Goal: Task Accomplishment & Management: Complete application form

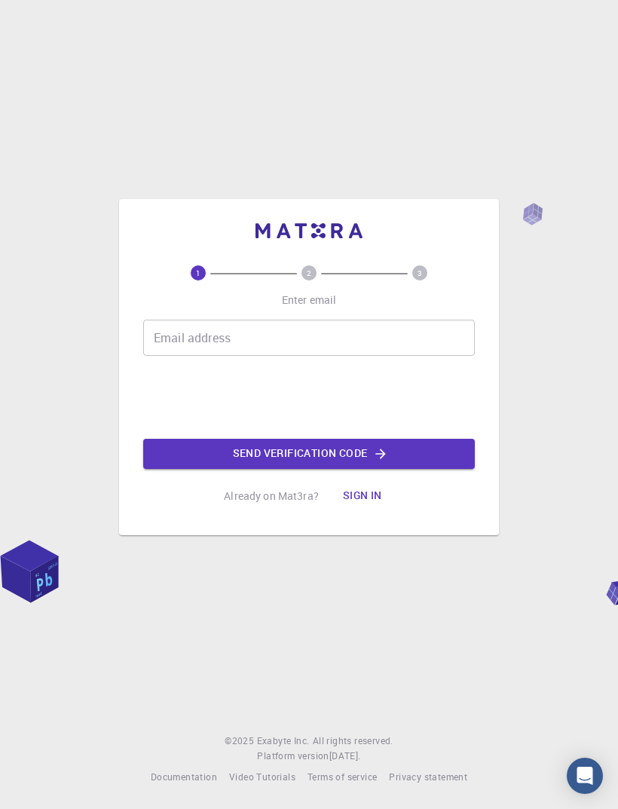
click at [458, 702] on div "1 2 3 Enter email Email address Email address Send verification code Already on…" at bounding box center [309, 404] width 618 height 809
click at [490, 674] on div "1 2 3 Enter email Email address Email address Send verification code Already on…" at bounding box center [309, 404] width 618 height 809
click at [392, 356] on input "Email address" at bounding box center [309, 338] width 332 height 36
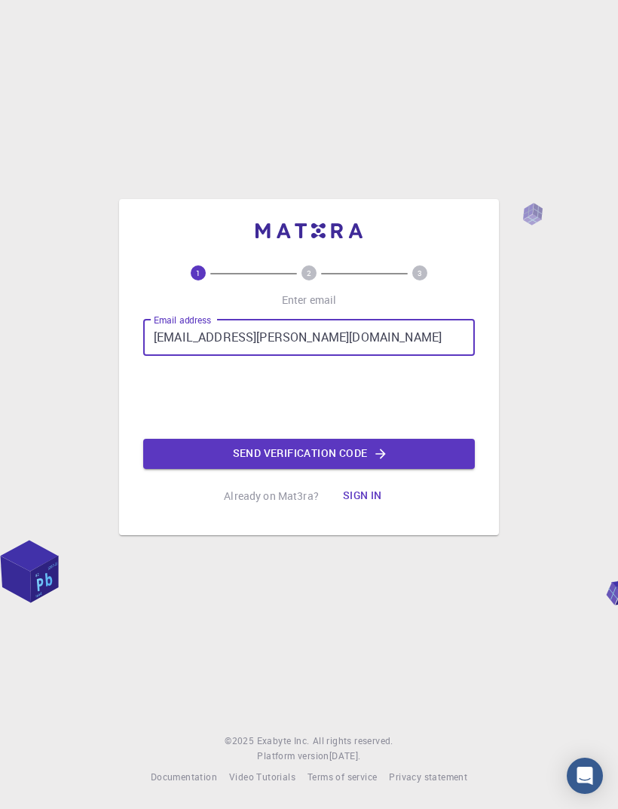
type input "[EMAIL_ADDRESS][PERSON_NAME][DOMAIN_NAME]"
click at [439, 469] on button "Send verification code" at bounding box center [309, 454] width 332 height 30
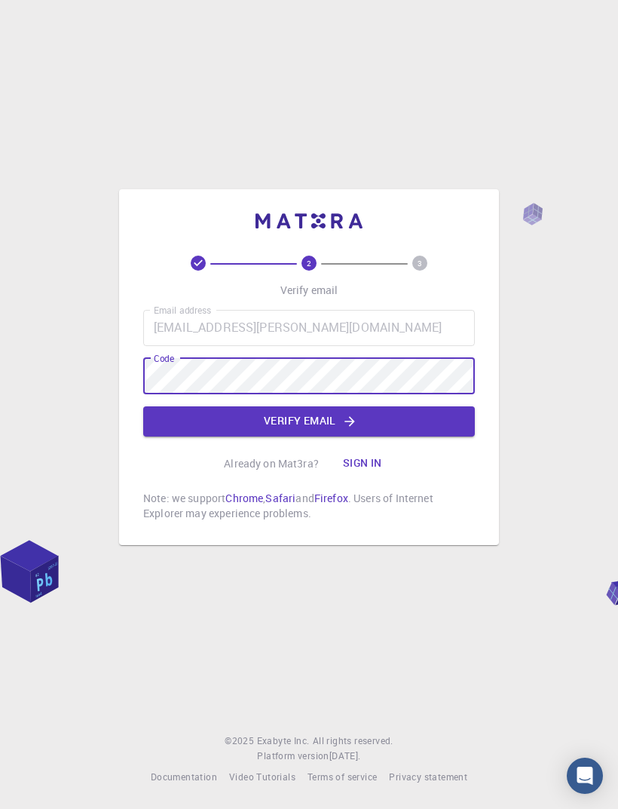
click at [390, 436] on button "Verify email" at bounding box center [309, 421] width 332 height 30
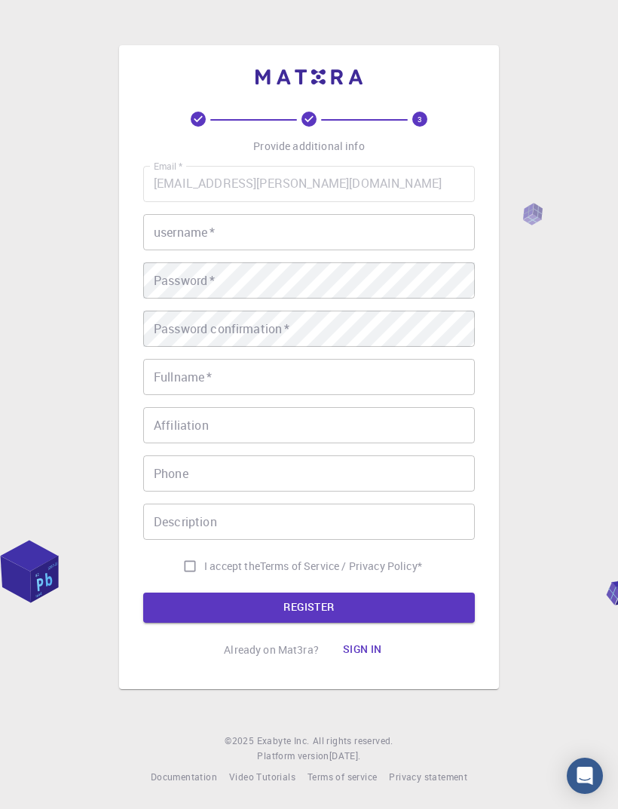
click at [404, 250] on input "username   *" at bounding box center [309, 232] width 332 height 36
type input "Kamilah21"
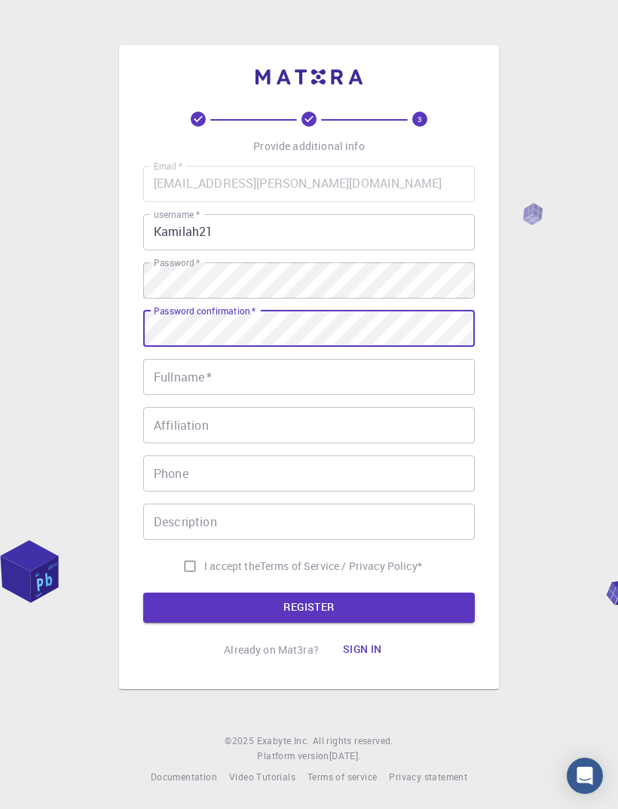
click at [435, 395] on input "Fullname   *" at bounding box center [309, 377] width 332 height 36
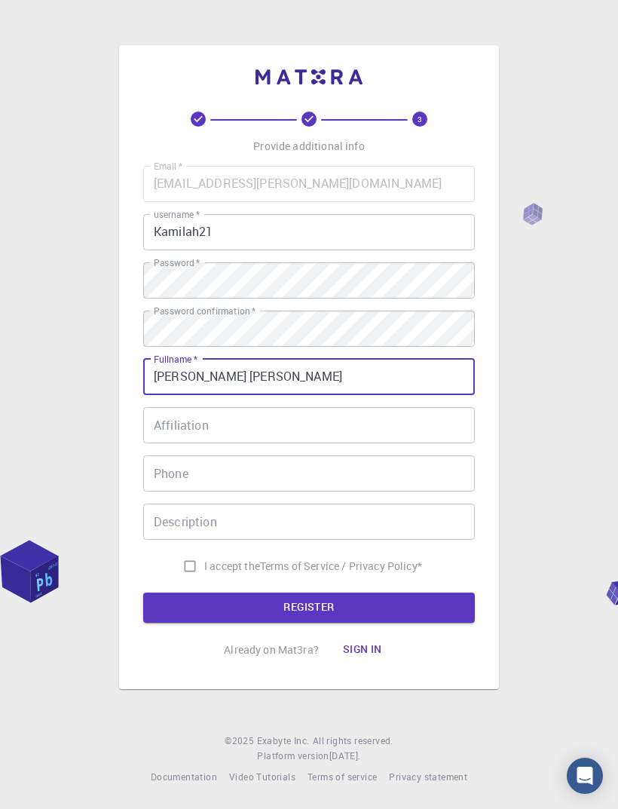
type input "[PERSON_NAME] [PERSON_NAME]"
click at [433, 443] on input "Affiliation" at bounding box center [309, 425] width 332 height 36
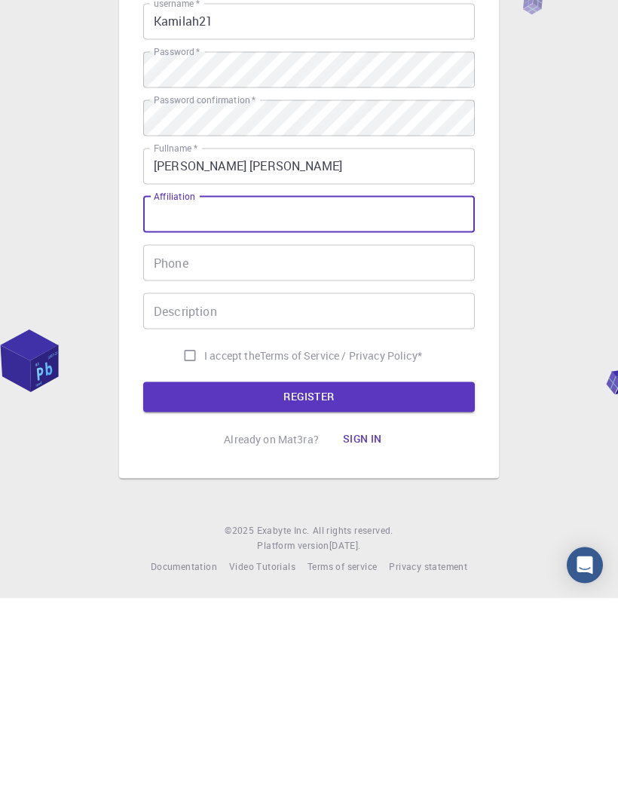
click at [565, 359] on div "3 Provide additional info Email   * [EMAIL_ADDRESS][PERSON_NAME][DOMAIN_NAME] E…" at bounding box center [309, 404] width 618 height 809
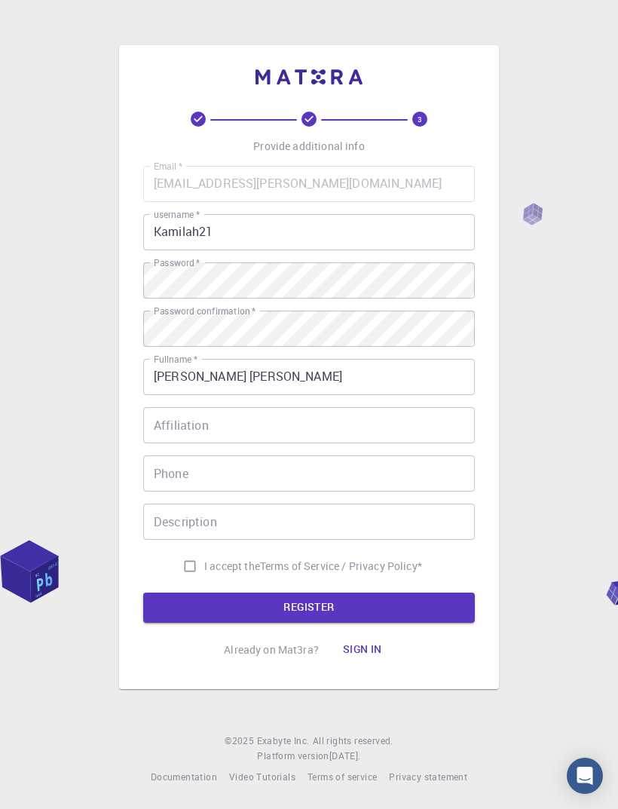
click at [179, 552] on input "I accept the Terms of Service / Privacy Policy *" at bounding box center [190, 566] width 29 height 29
checkbox input "true"
click at [435, 592] on button "REGISTER" at bounding box center [309, 607] width 332 height 30
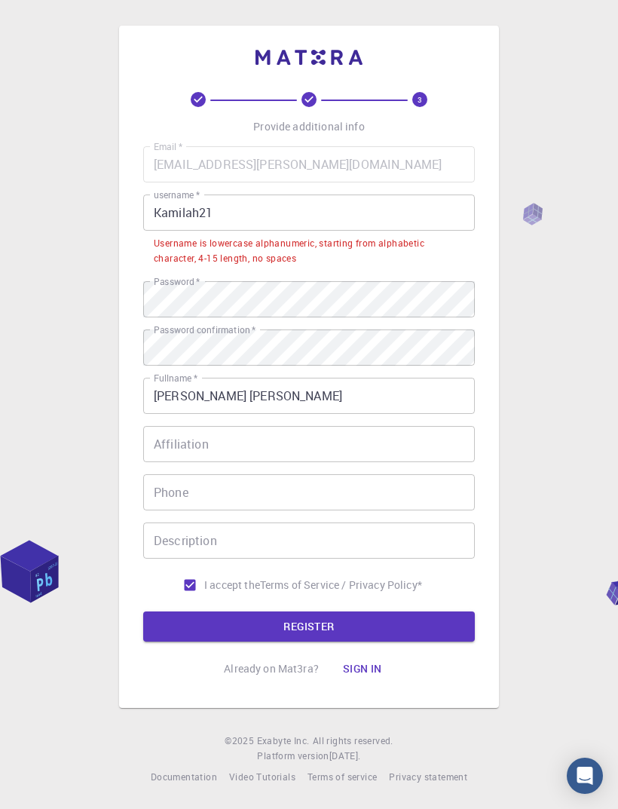
scroll to position [0, 0]
click at [403, 231] on input "Kamilah21" at bounding box center [309, 212] width 332 height 36
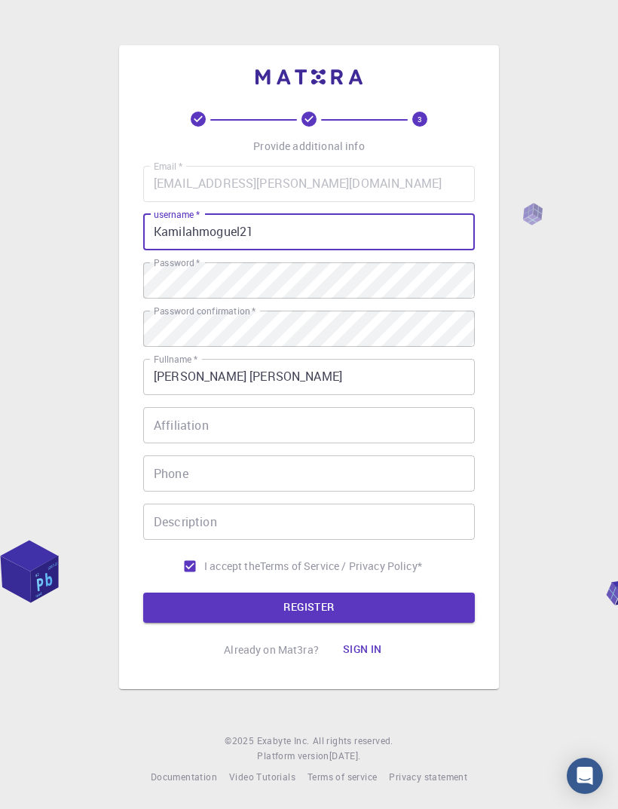
click at [537, 487] on div "3 Provide additional info Email   * [EMAIL_ADDRESS][PERSON_NAME][DOMAIN_NAME] E…" at bounding box center [309, 404] width 618 height 809
click at [399, 623] on button "REGISTER" at bounding box center [309, 607] width 332 height 30
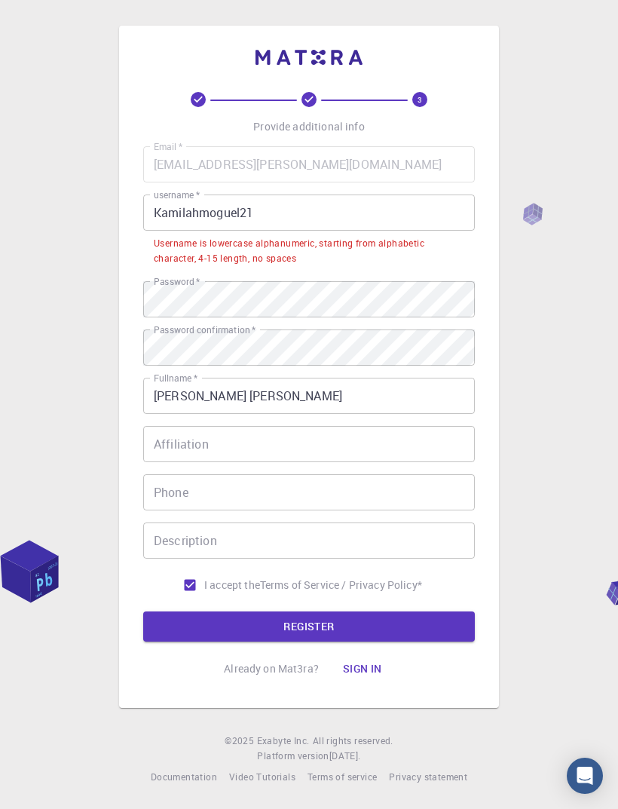
click at [344, 231] on input "Kamilahmoguel21" at bounding box center [309, 212] width 332 height 36
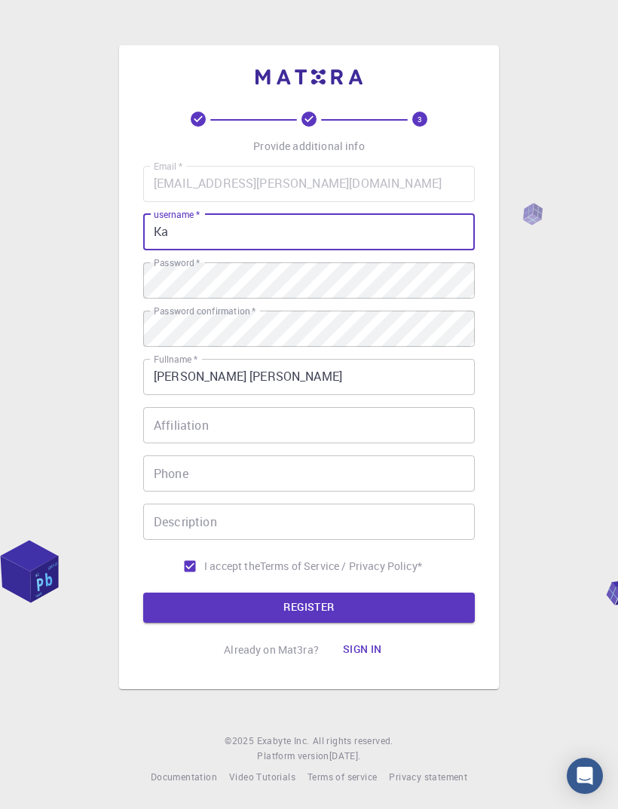
type input "K"
type input "21kamikah"
click at [589, 424] on div "3 Provide additional info Email   * [EMAIL_ADDRESS][PERSON_NAME][DOMAIN_NAME] E…" at bounding box center [309, 404] width 618 height 809
click at [409, 245] on input "21kamikah" at bounding box center [309, 232] width 332 height 36
click at [309, 623] on button "REGISTER" at bounding box center [309, 607] width 332 height 30
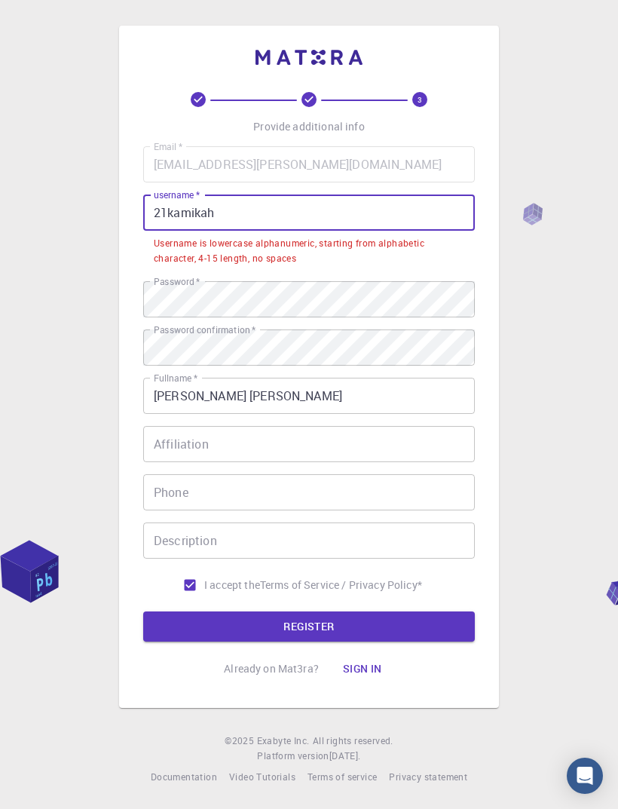
click at [385, 225] on input "21kamikah" at bounding box center [309, 212] width 332 height 36
click at [320, 231] on input "21kamikah" at bounding box center [309, 212] width 332 height 36
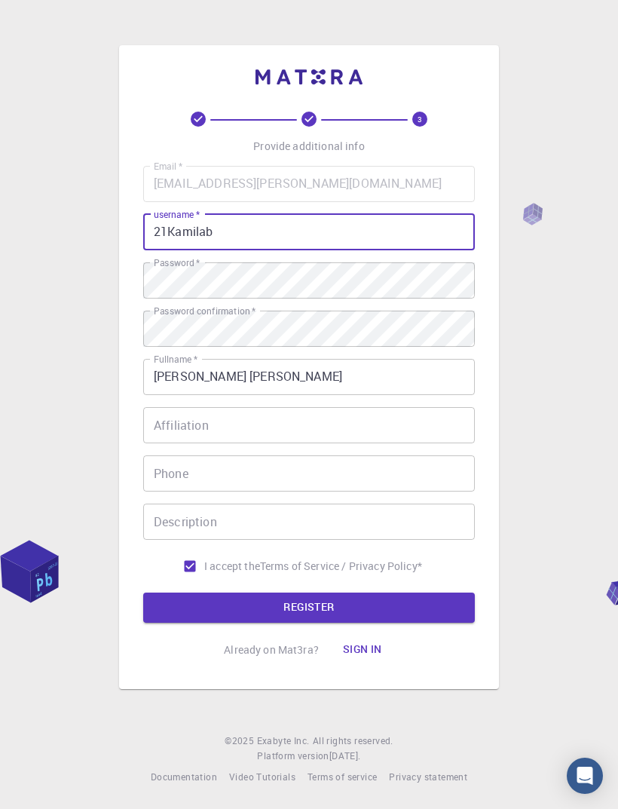
click at [558, 449] on div "3 Provide additional info Email   * [EMAIL_ADDRESS][PERSON_NAME][DOMAIN_NAME] E…" at bounding box center [309, 404] width 618 height 809
click at [388, 250] on input "21Kamilab" at bounding box center [309, 232] width 332 height 36
click at [577, 451] on div "3 Provide additional info Email   * [EMAIL_ADDRESS][PERSON_NAME][DOMAIN_NAME] E…" at bounding box center [309, 404] width 618 height 809
click at [425, 623] on button "REGISTER" at bounding box center [309, 607] width 332 height 30
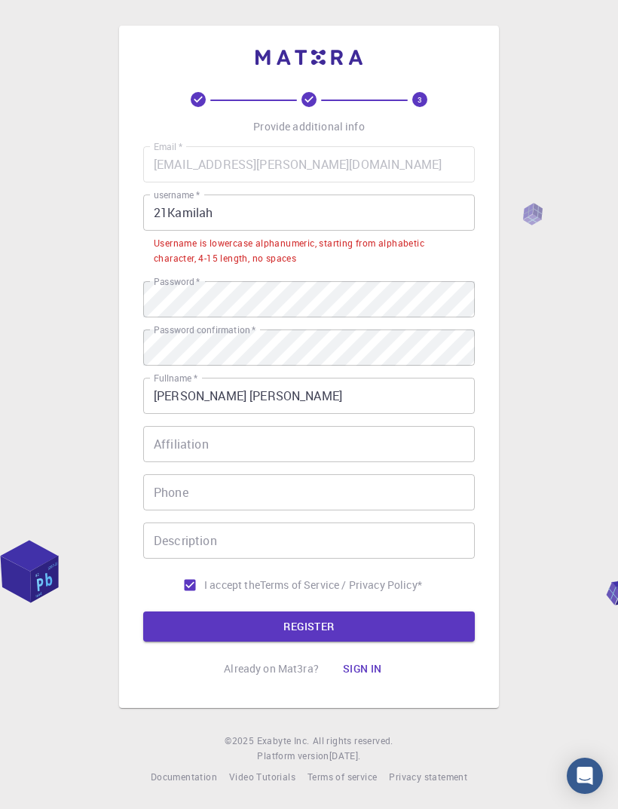
click at [385, 231] on input "21Kamilah" at bounding box center [309, 212] width 332 height 36
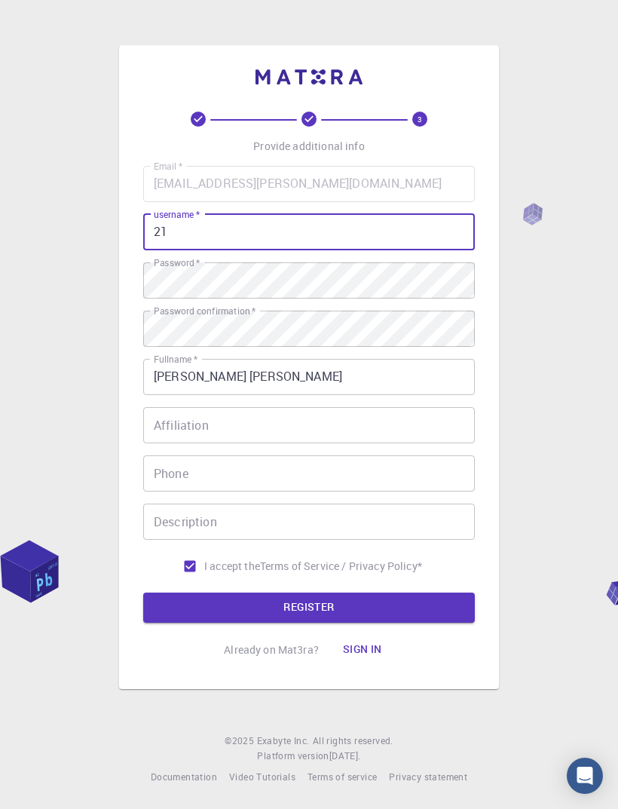
type input "2"
click at [562, 440] on div "3 Provide additional info Email   * [EMAIL_ADDRESS][PERSON_NAME][DOMAIN_NAME] E…" at bounding box center [309, 404] width 618 height 809
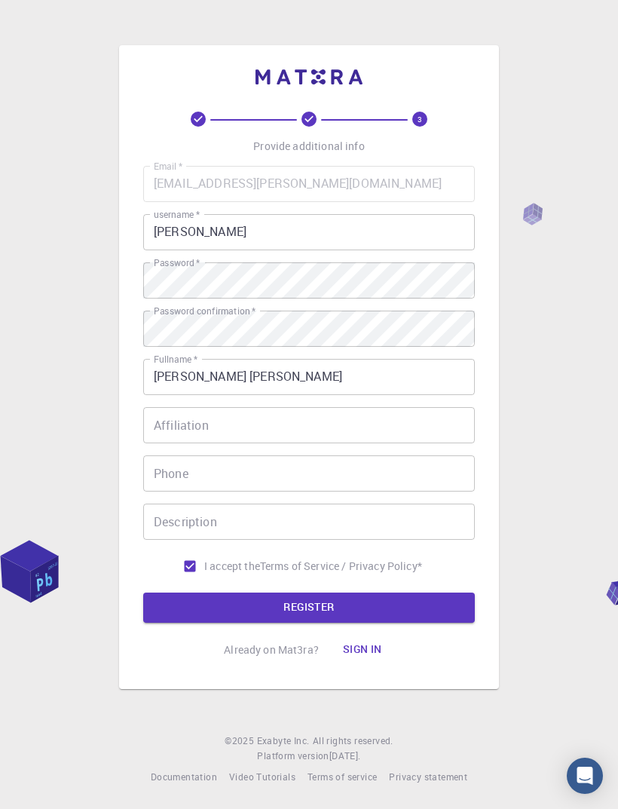
click at [424, 623] on button "REGISTER" at bounding box center [309, 607] width 332 height 30
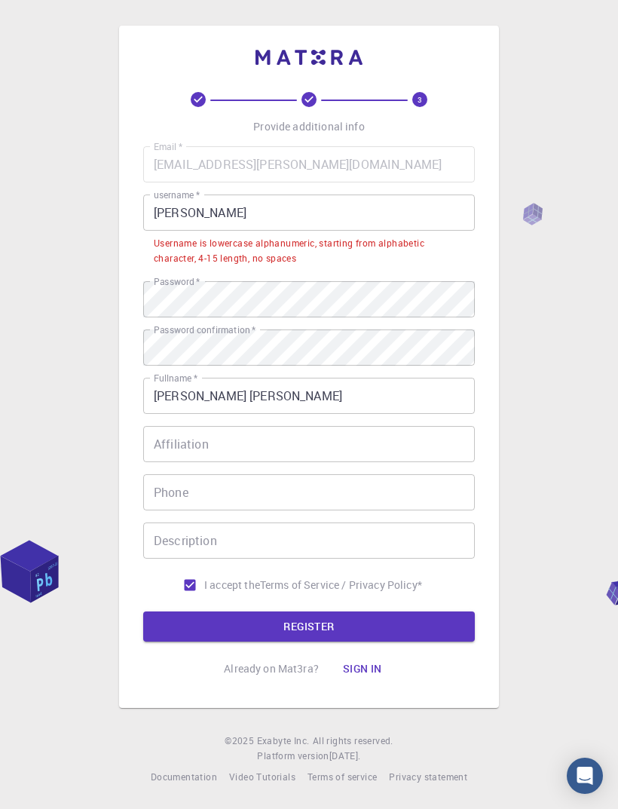
click at [382, 225] on input "[PERSON_NAME]" at bounding box center [309, 212] width 332 height 36
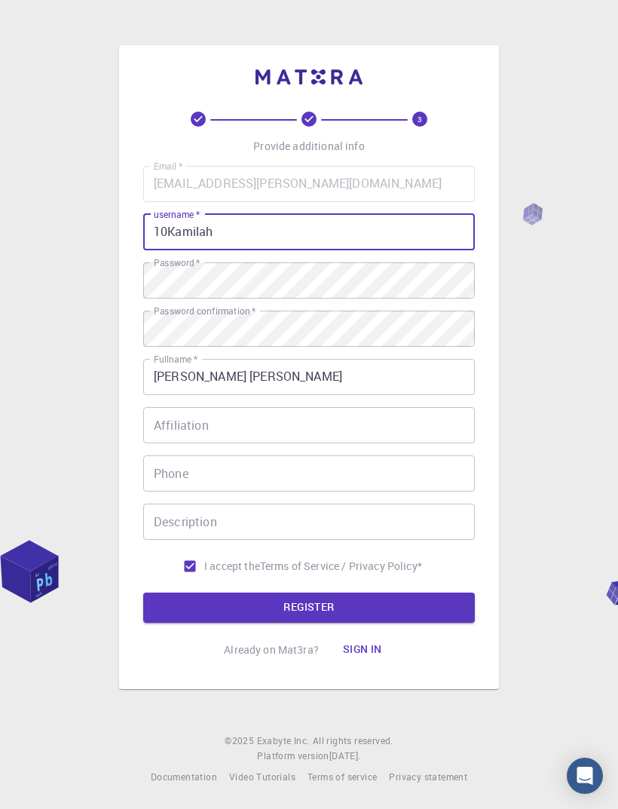
click at [586, 447] on div "3 Provide additional info Email   * [EMAIL_ADDRESS][PERSON_NAME][DOMAIN_NAME] E…" at bounding box center [309, 404] width 618 height 809
click at [442, 623] on button "REGISTER" at bounding box center [309, 607] width 332 height 30
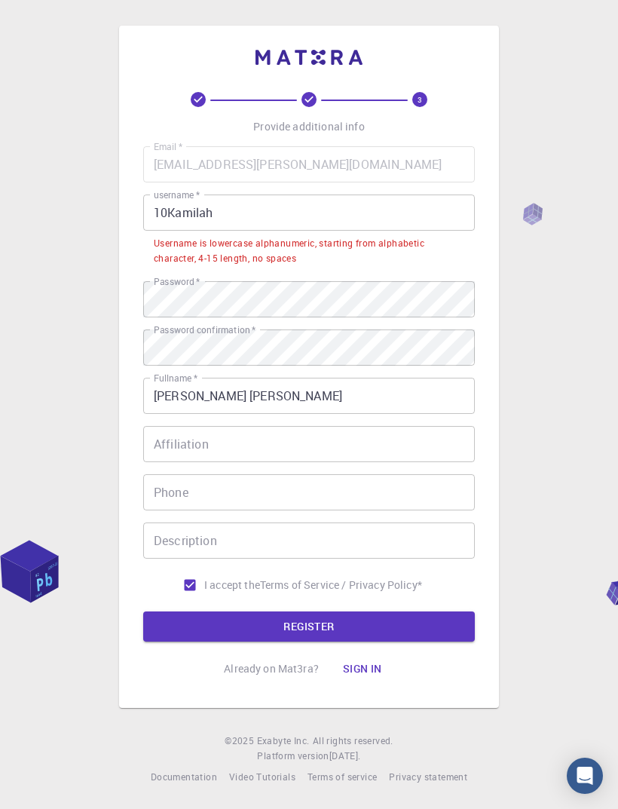
click at [386, 231] on input "10Kamilah" at bounding box center [309, 212] width 332 height 36
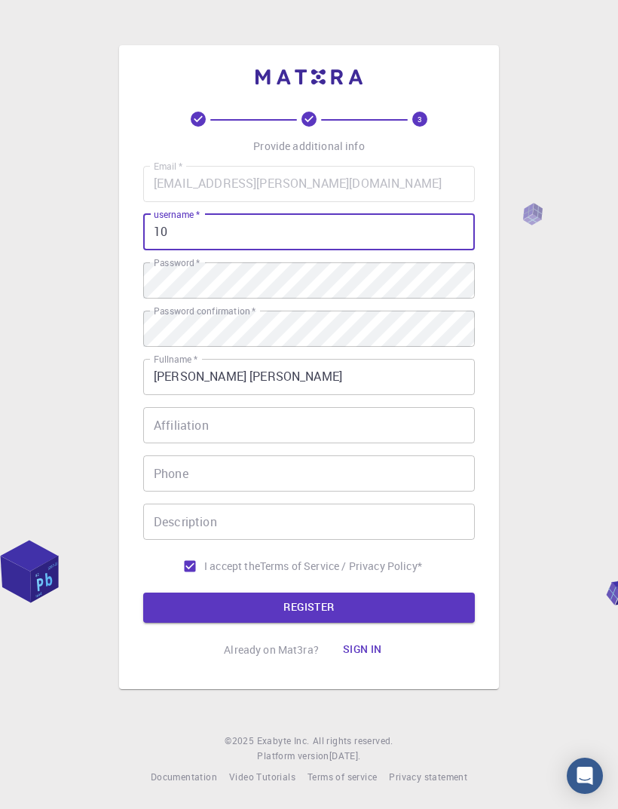
type input "1"
type input "kamilah21"
click at [545, 490] on div "3 Provide additional info Email   * [EMAIL_ADDRESS][PERSON_NAME][DOMAIN_NAME] E…" at bounding box center [309, 404] width 618 height 809
click at [419, 623] on button "REGISTER" at bounding box center [309, 607] width 332 height 30
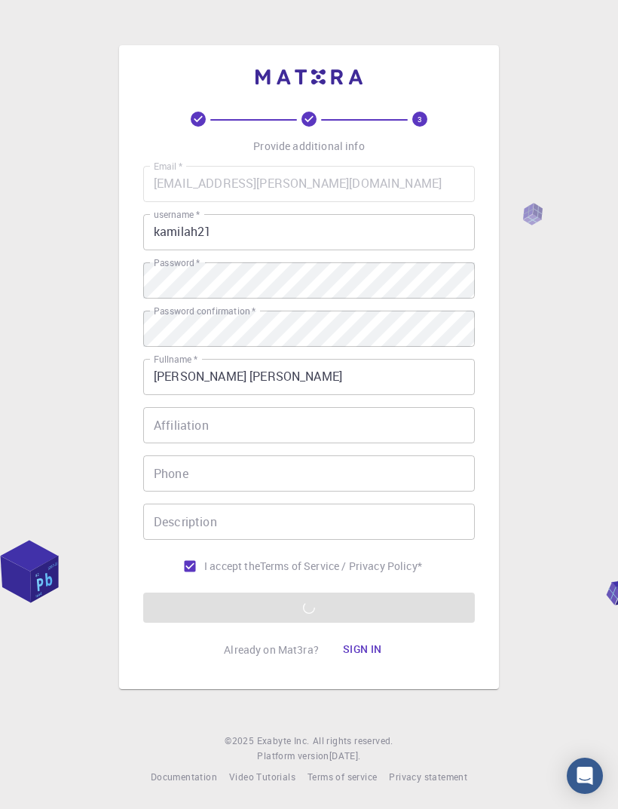
click at [423, 619] on form "Email   * [EMAIL_ADDRESS][PERSON_NAME][DOMAIN_NAME] Email   * username   * kami…" at bounding box center [309, 394] width 332 height 457
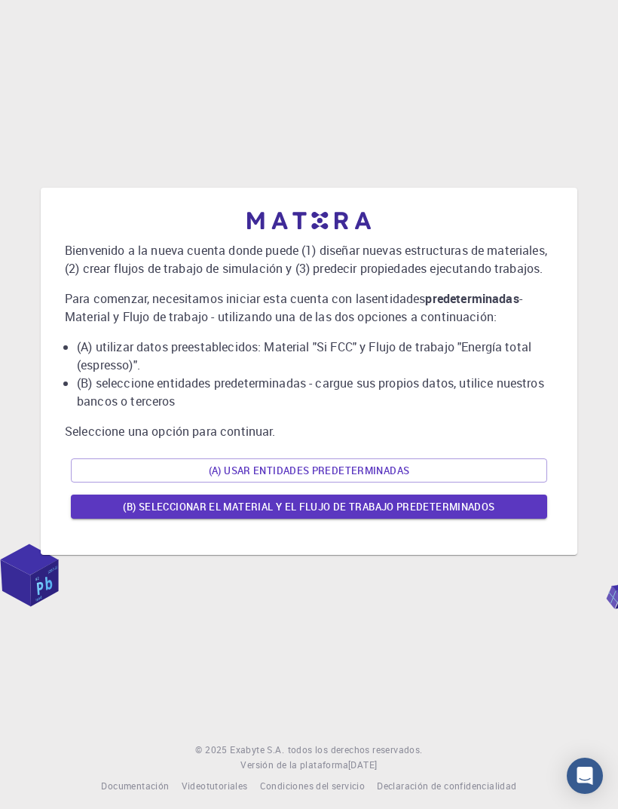
click at [427, 482] on button "(A) USAR ENTIDADES PREDETERMINADAS" at bounding box center [309, 470] width 476 height 24
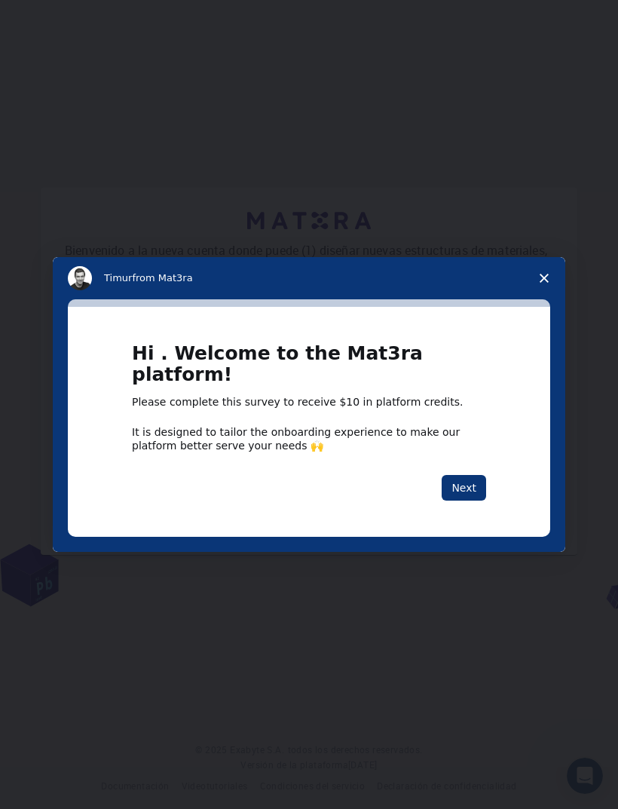
click at [609, 256] on div "Intercom messenger" at bounding box center [309, 404] width 618 height 809
click at [546, 295] on span "Close survey" at bounding box center [544, 278] width 42 height 42
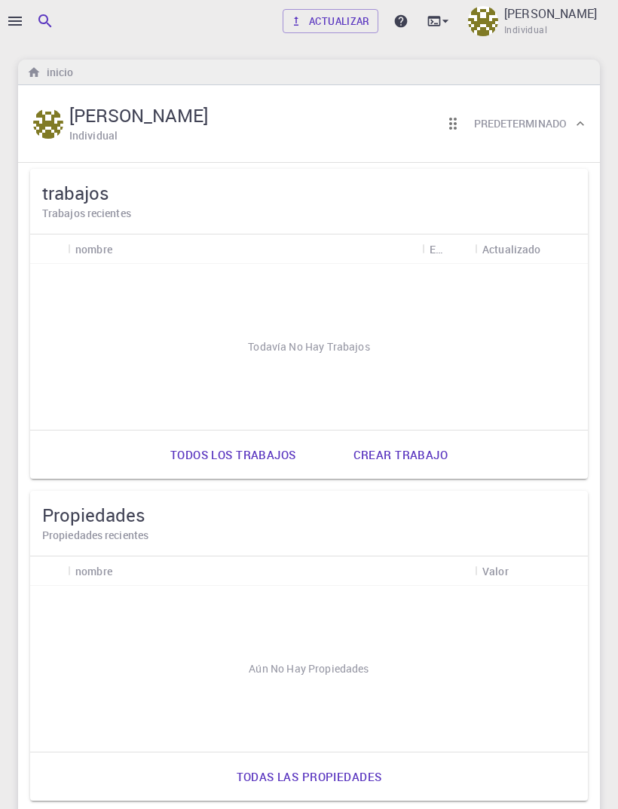
click at [18, 30] on button "button" at bounding box center [15, 21] width 30 height 30
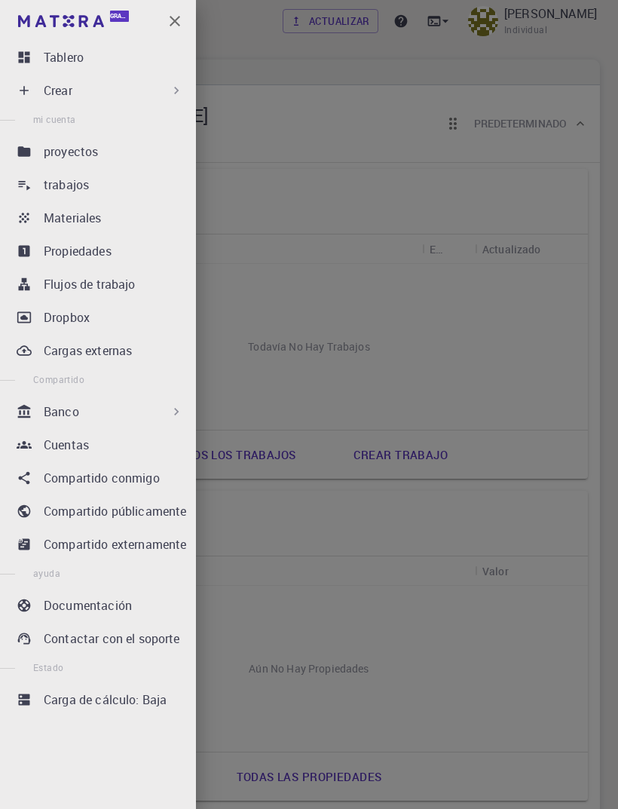
click at [137, 183] on div "trabajos" at bounding box center [117, 185] width 146 height 18
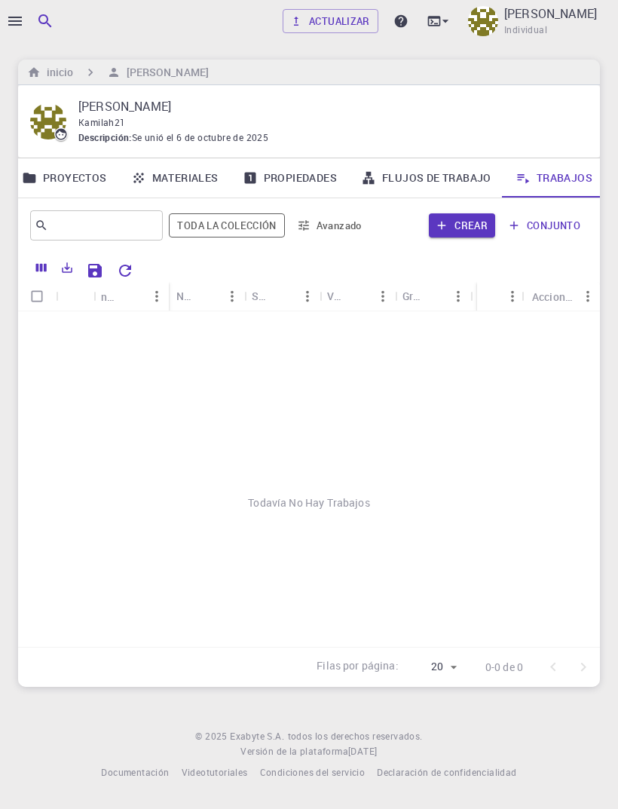
scroll to position [0, 78]
click at [21, 28] on icon "button" at bounding box center [15, 21] width 18 height 18
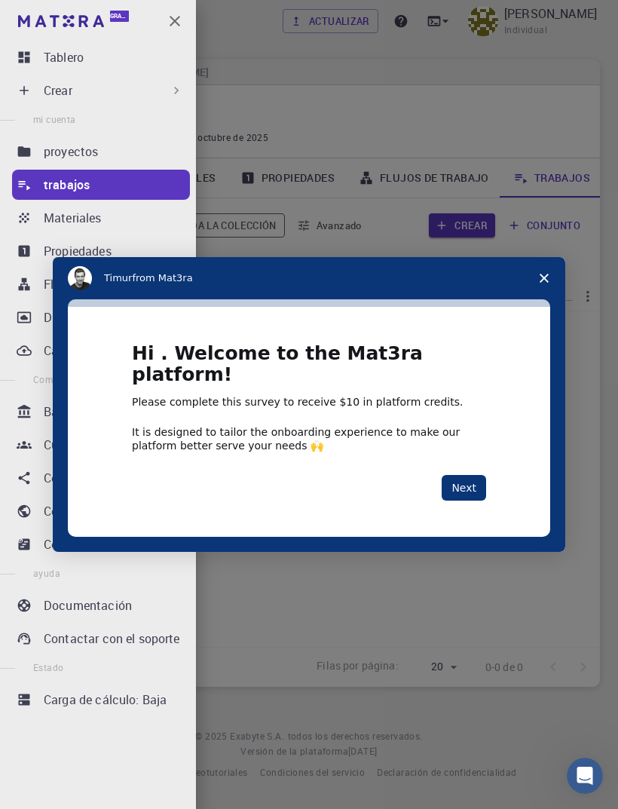
scroll to position [0, 0]
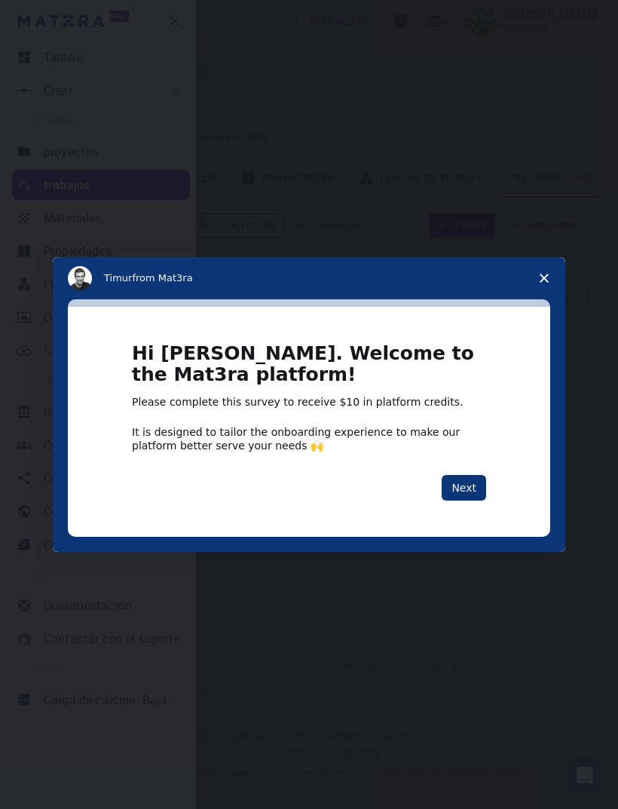
click at [540, 286] on span "Close survey" at bounding box center [544, 278] width 42 height 42
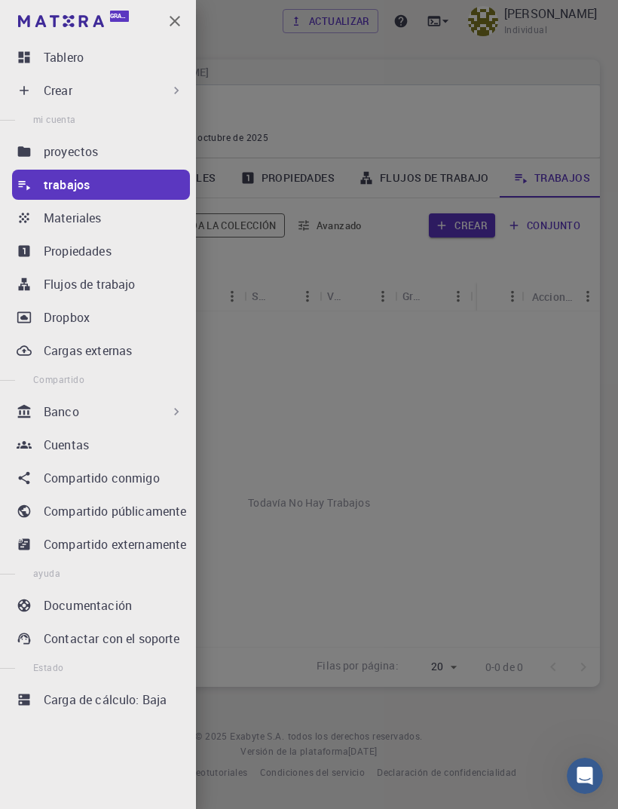
click at [155, 522] on link "Compartido públicamente" at bounding box center [101, 511] width 178 height 30
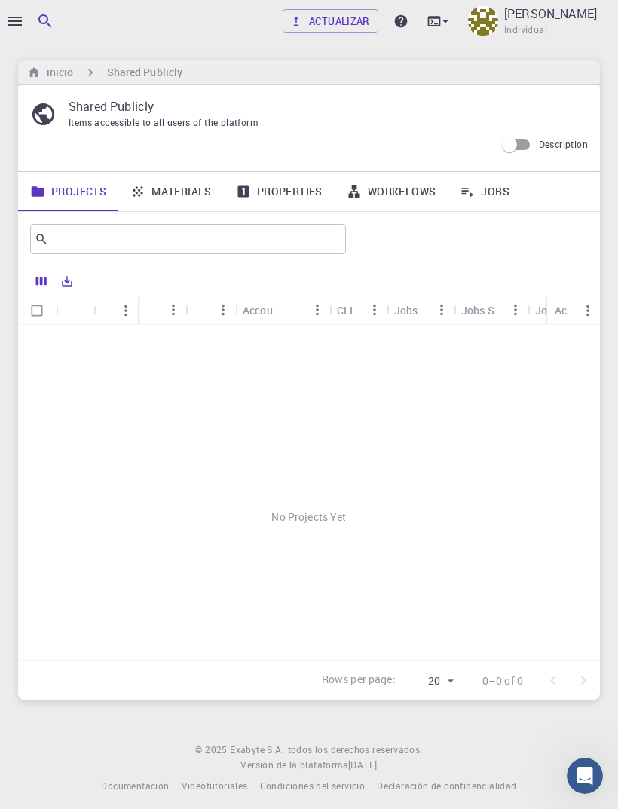
click at [21, 24] on icon "button" at bounding box center [15, 21] width 14 height 9
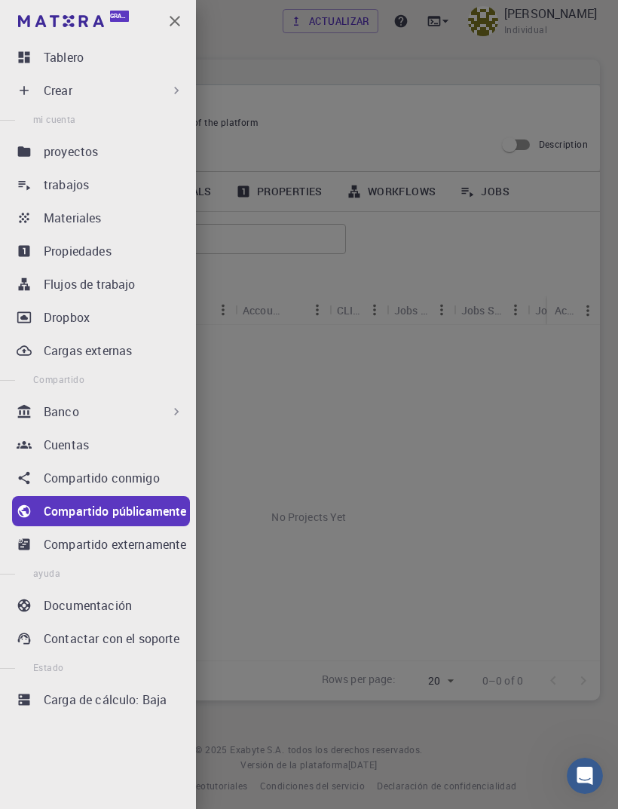
click at [164, 549] on p "Compartido externamente" at bounding box center [115, 544] width 142 height 18
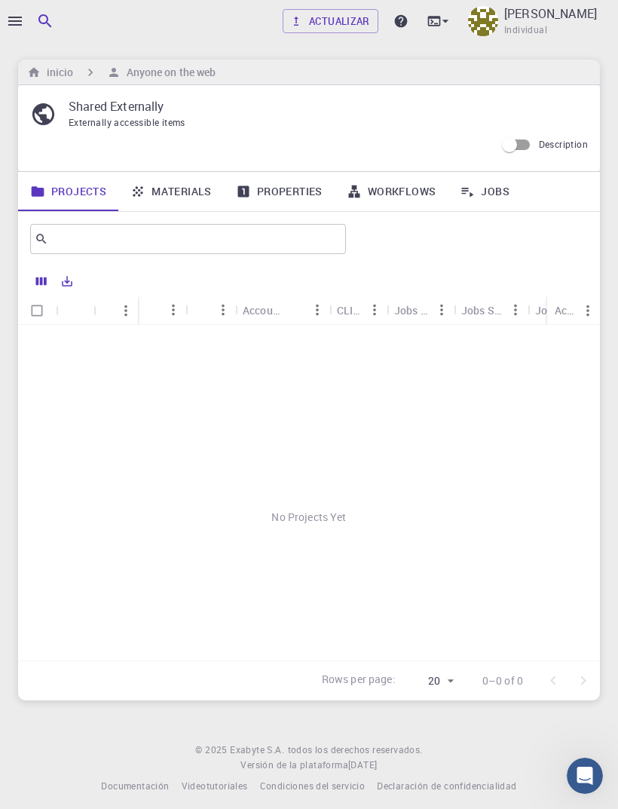
click at [311, 188] on link "Properties" at bounding box center [279, 191] width 111 height 39
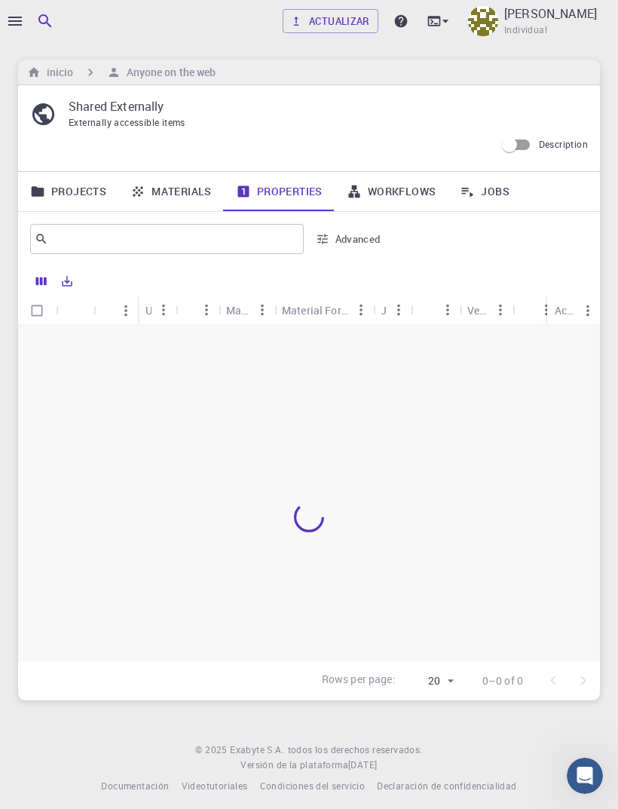
click at [302, 192] on link "Properties" at bounding box center [279, 191] width 111 height 39
click at [338, 314] on div "Material Formula" at bounding box center [315, 309] width 67 height 29
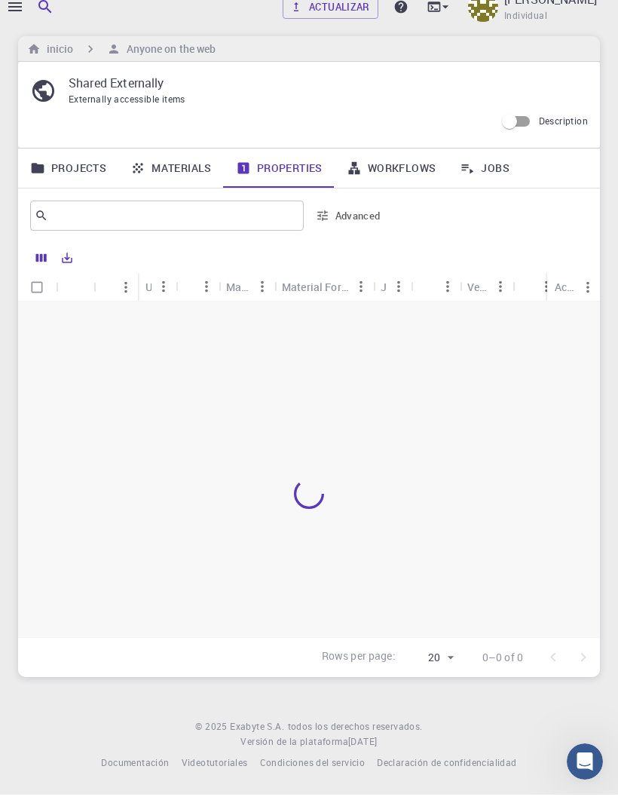
scroll to position [11, 0]
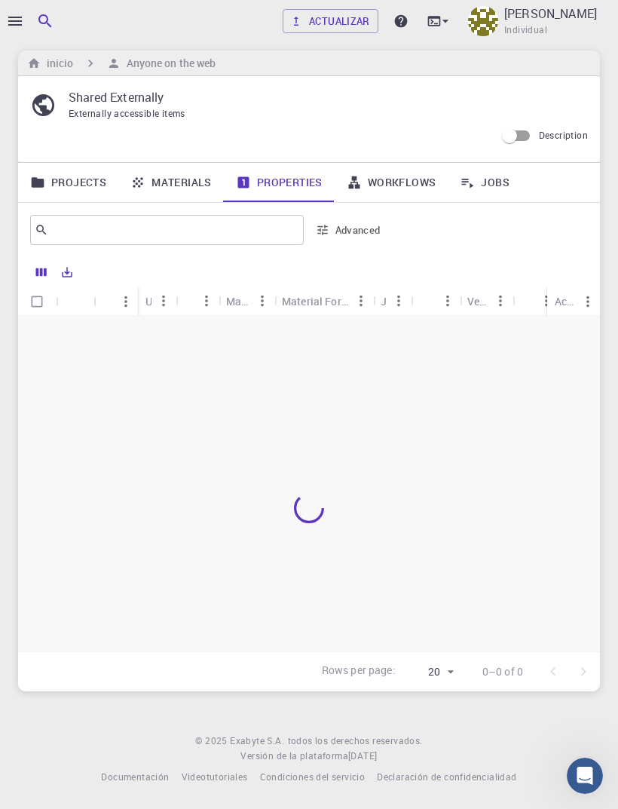
click at [590, 305] on icon "Menu" at bounding box center [588, 301] width 17 height 17
click at [561, 301] on div "Actions" at bounding box center [565, 300] width 21 height 29
click at [552, 302] on div "Actions" at bounding box center [545, 300] width 15 height 29
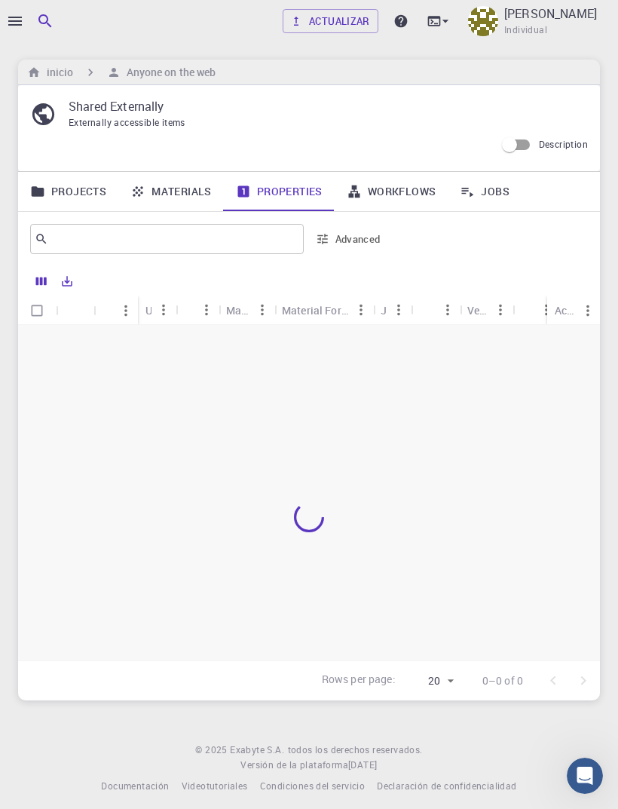
click at [17, 9] on button "button" at bounding box center [15, 21] width 30 height 30
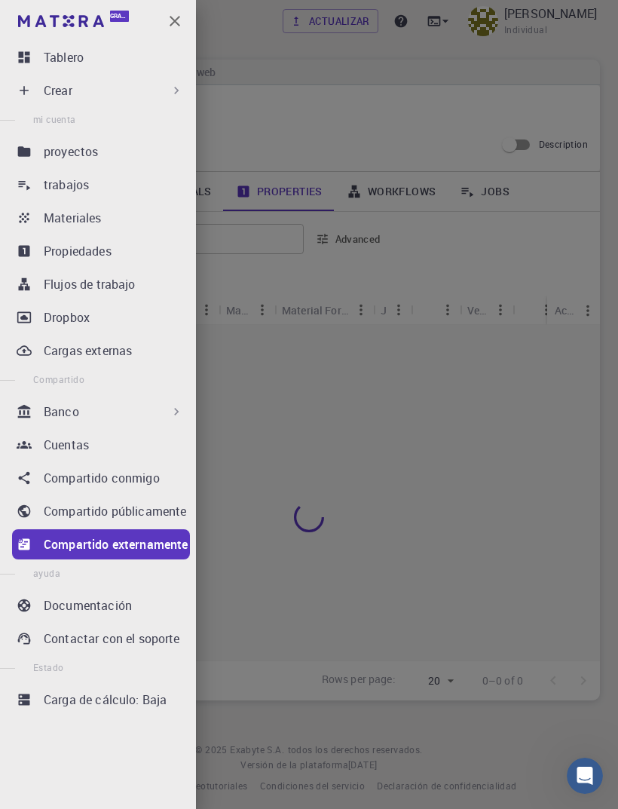
click at [20, 29] on div at bounding box center [309, 404] width 618 height 809
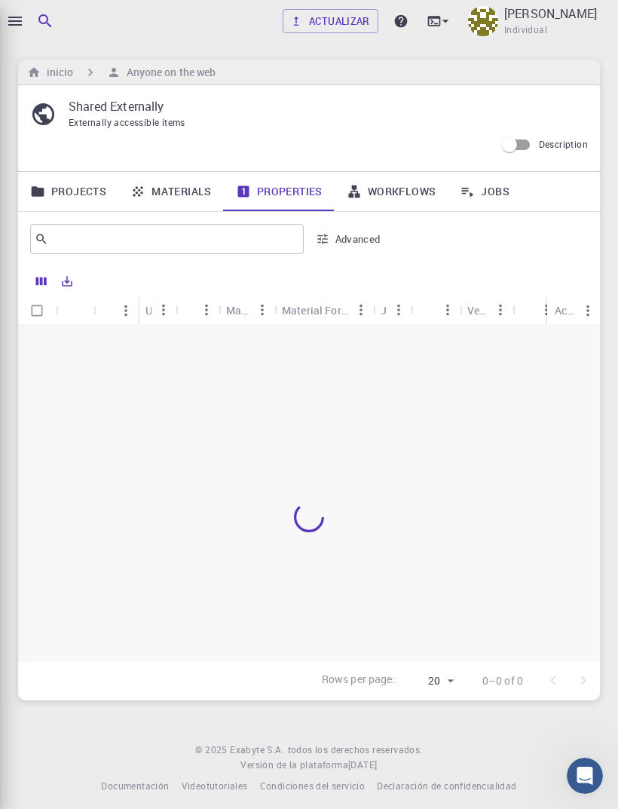
click at [19, 26] on icon "button" at bounding box center [15, 21] width 18 height 18
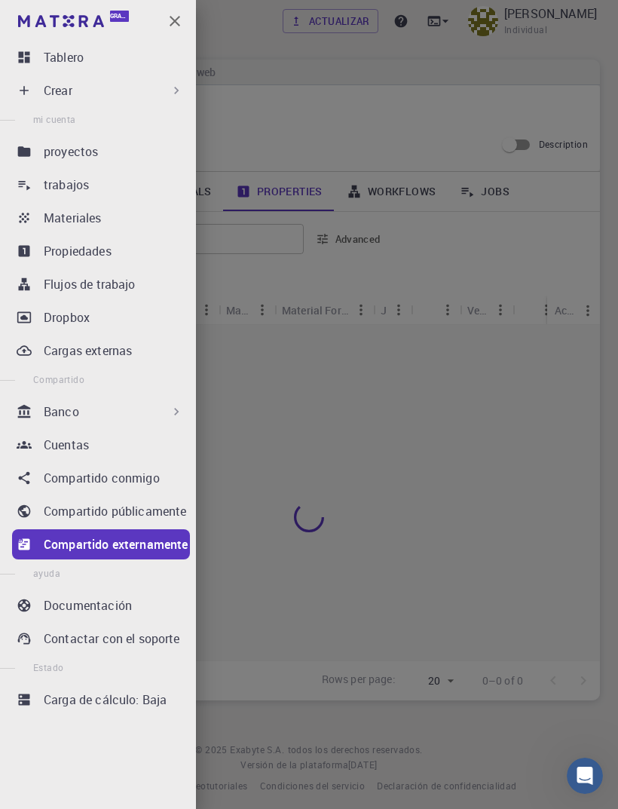
click at [19, 22] on div at bounding box center [309, 404] width 618 height 809
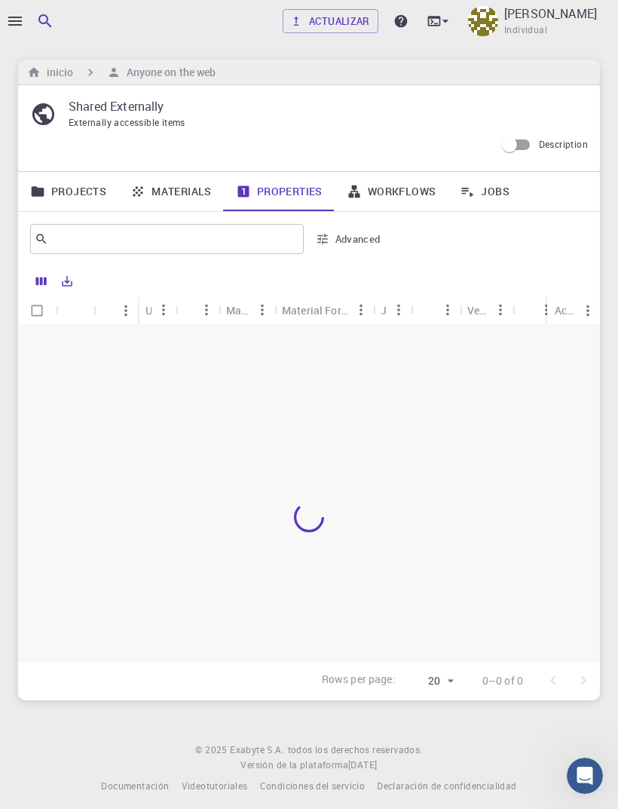
click at [17, 26] on icon "button" at bounding box center [15, 21] width 14 height 9
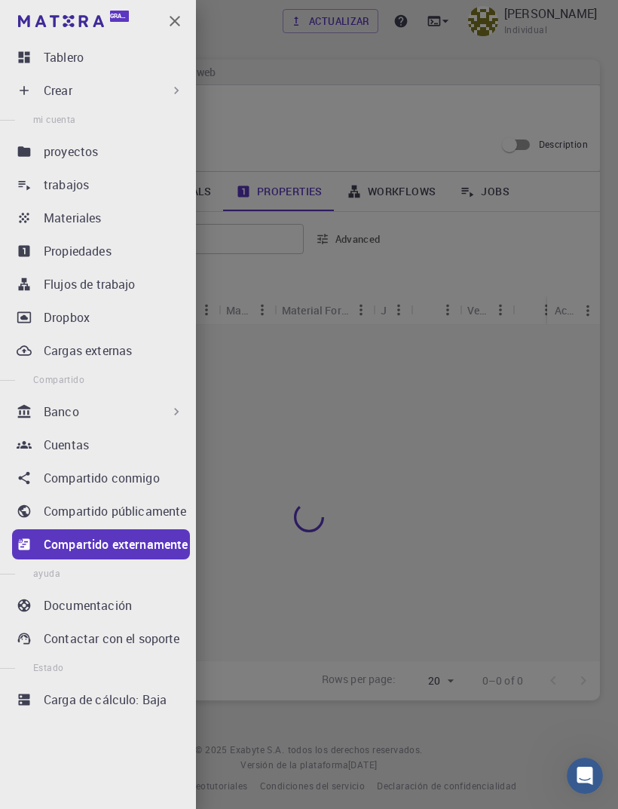
click at [20, 30] on div at bounding box center [309, 404] width 618 height 809
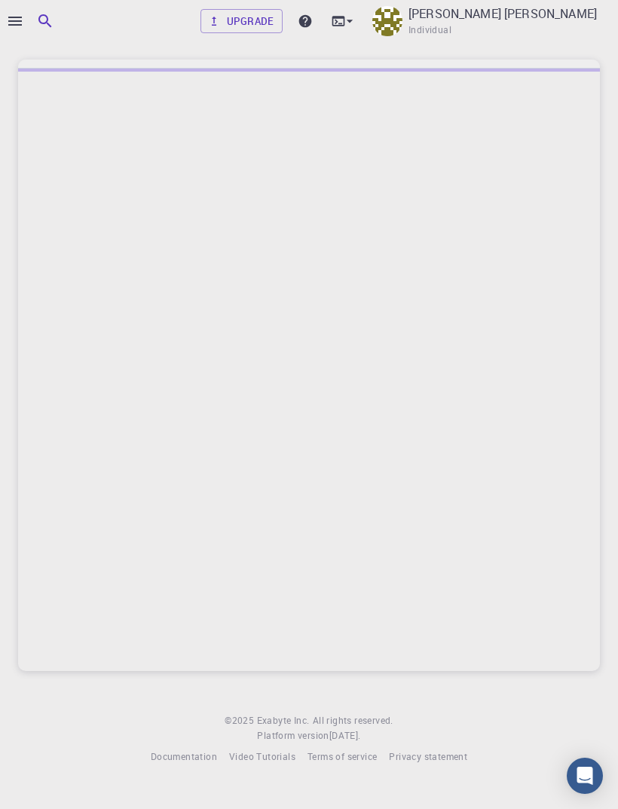
click at [25, 23] on button "button" at bounding box center [15, 21] width 30 height 30
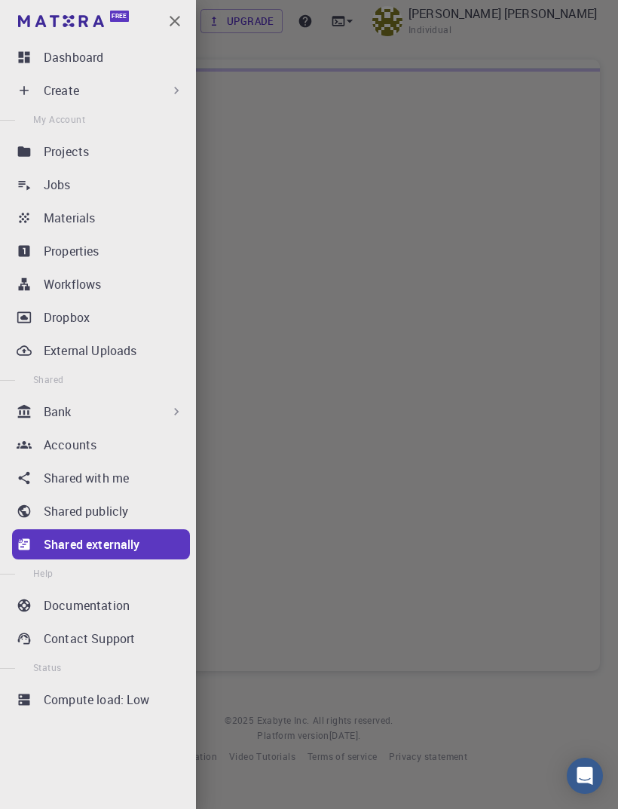
click at [112, 618] on link "Documentation" at bounding box center [101, 605] width 178 height 30
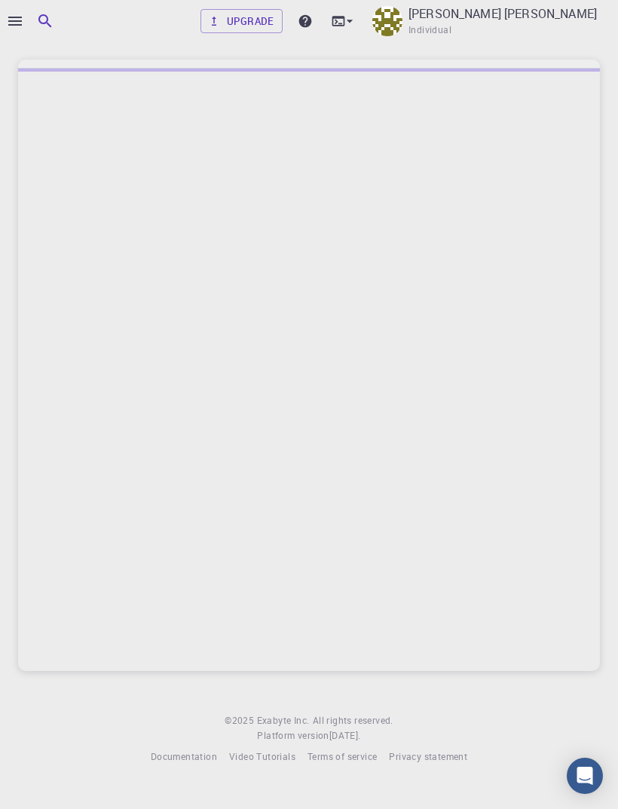
click at [19, 8] on button "button" at bounding box center [15, 21] width 30 height 30
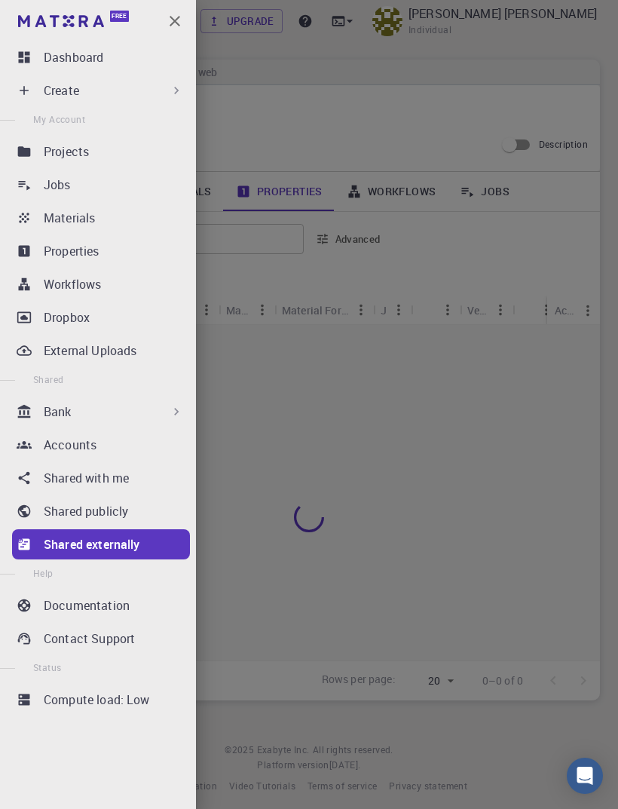
click at [492, 476] on div at bounding box center [309, 404] width 618 height 809
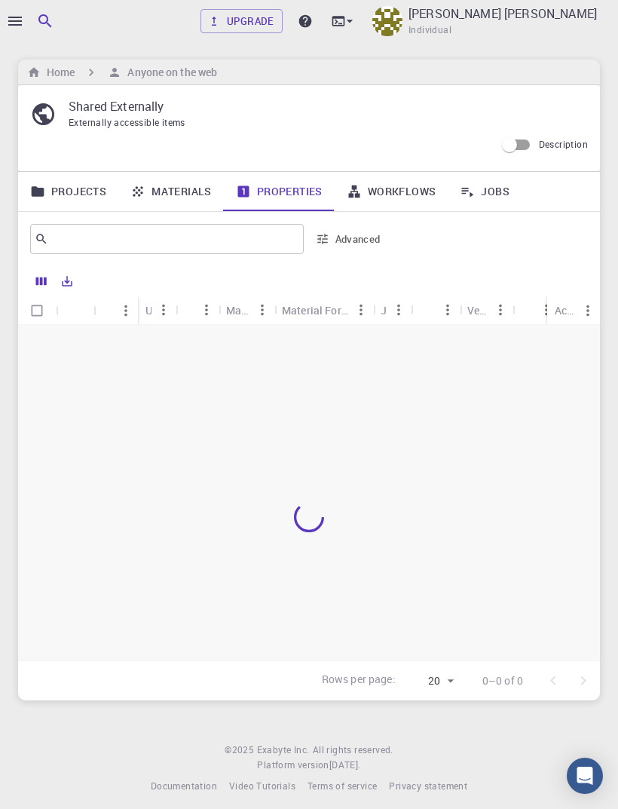
click at [99, 179] on link "Projects" at bounding box center [68, 191] width 100 height 39
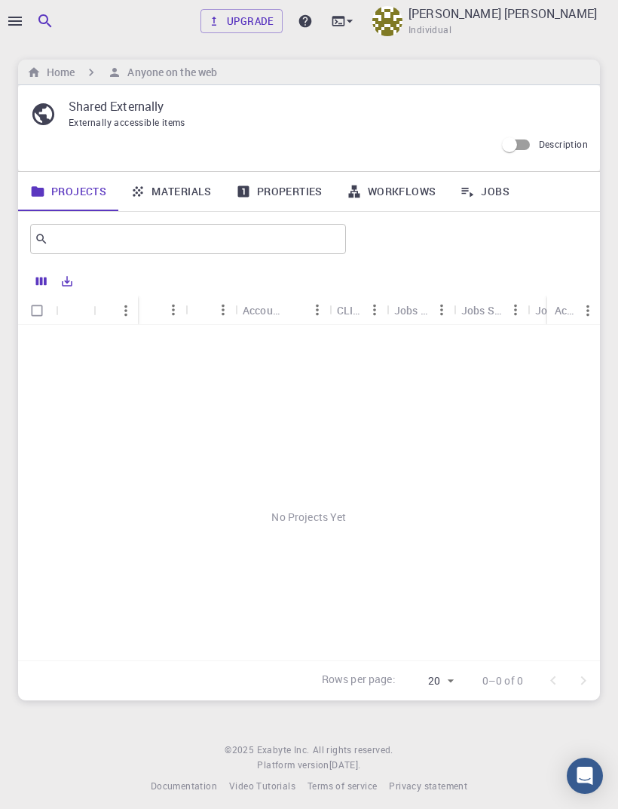
click at [78, 196] on link "Projects" at bounding box center [68, 191] width 100 height 39
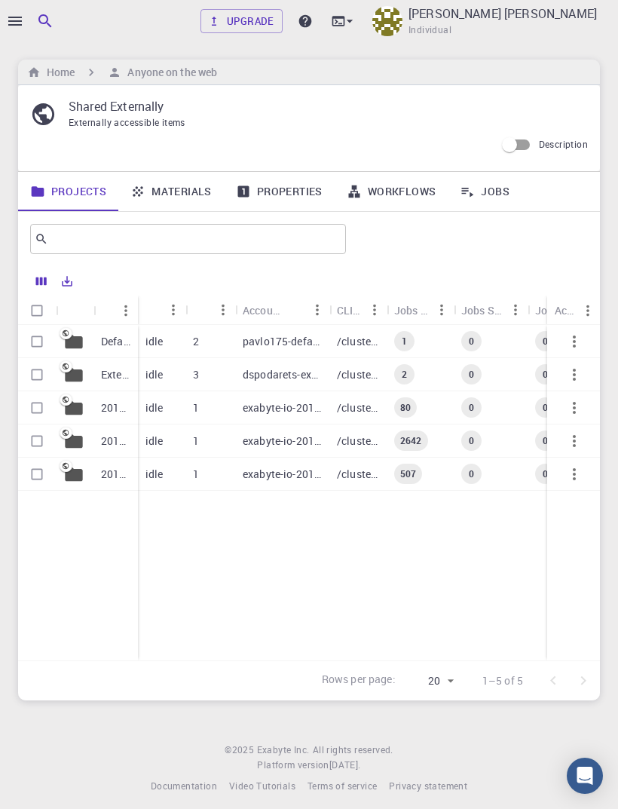
click at [381, 571] on div "Default External 2018-bg-study-phase-i-ph 2018-bg-study-phase-III 2018-bg-study…" at bounding box center [361, 492] width 686 height 335
click at [231, 344] on div "2" at bounding box center [210, 341] width 50 height 33
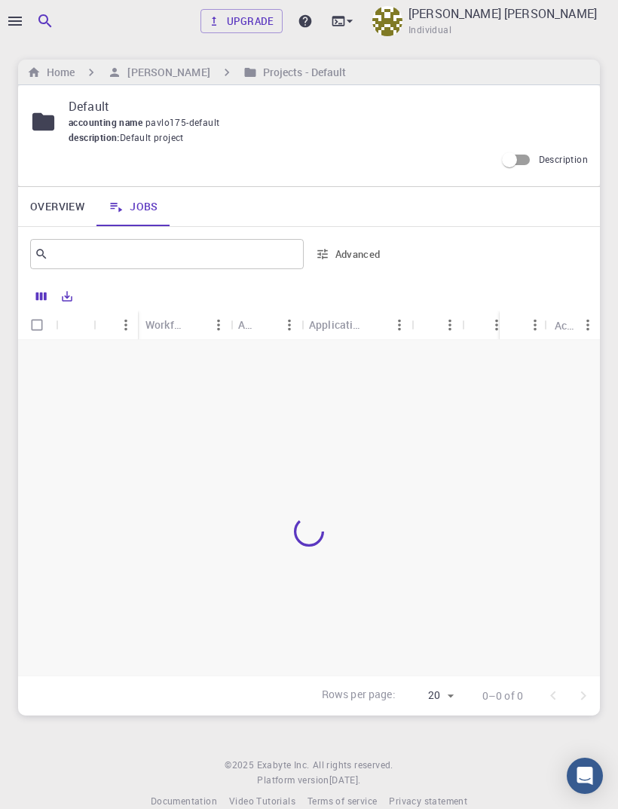
click at [20, 21] on icon "button" at bounding box center [15, 21] width 14 height 9
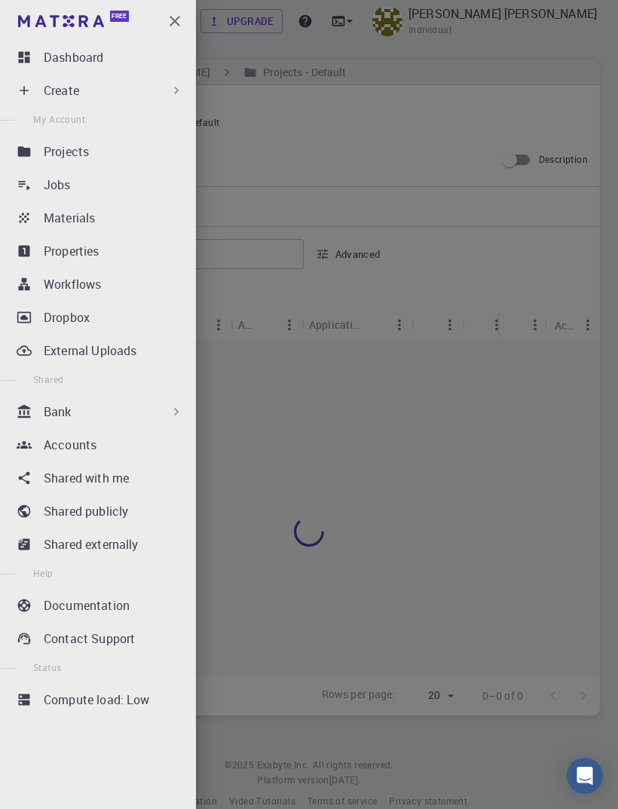
click at [153, 217] on div "Materials" at bounding box center [117, 218] width 146 height 18
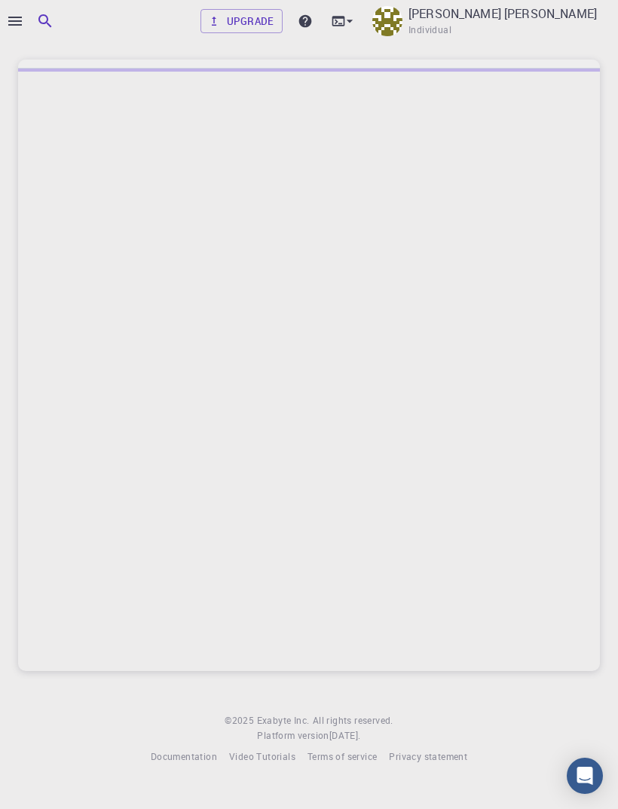
click at [23, 23] on icon "button" at bounding box center [15, 21] width 18 height 18
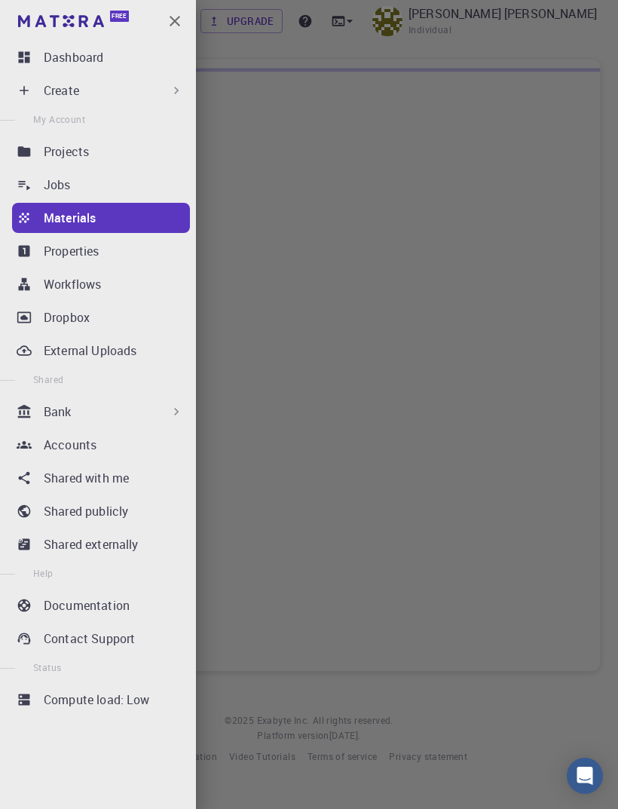
click at [98, 48] on p "Dashboard" at bounding box center [74, 57] width 60 height 18
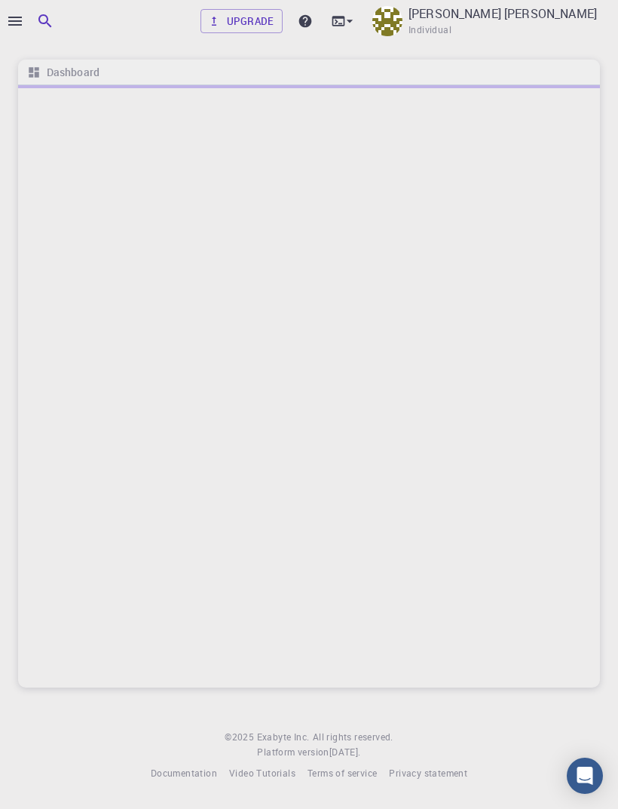
click at [25, 15] on button "button" at bounding box center [15, 21] width 30 height 30
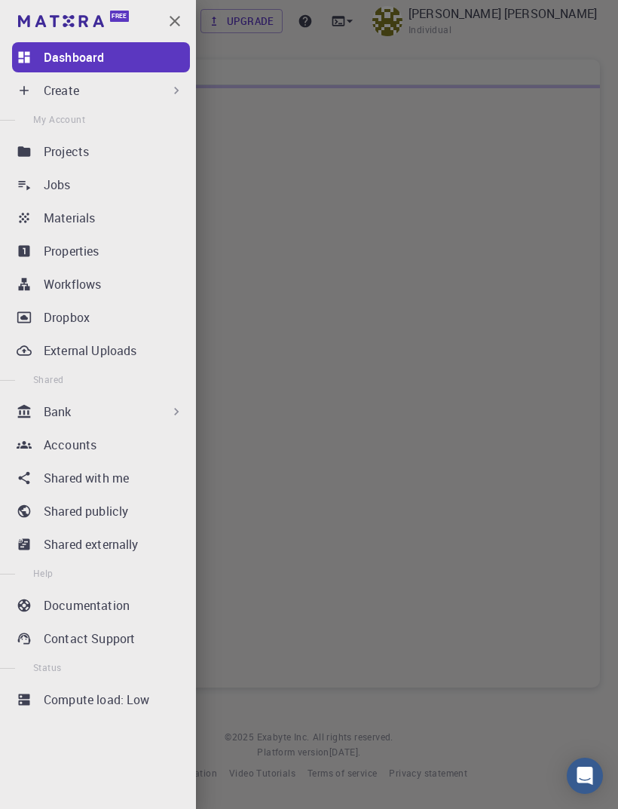
click at [369, 434] on div at bounding box center [309, 404] width 618 height 809
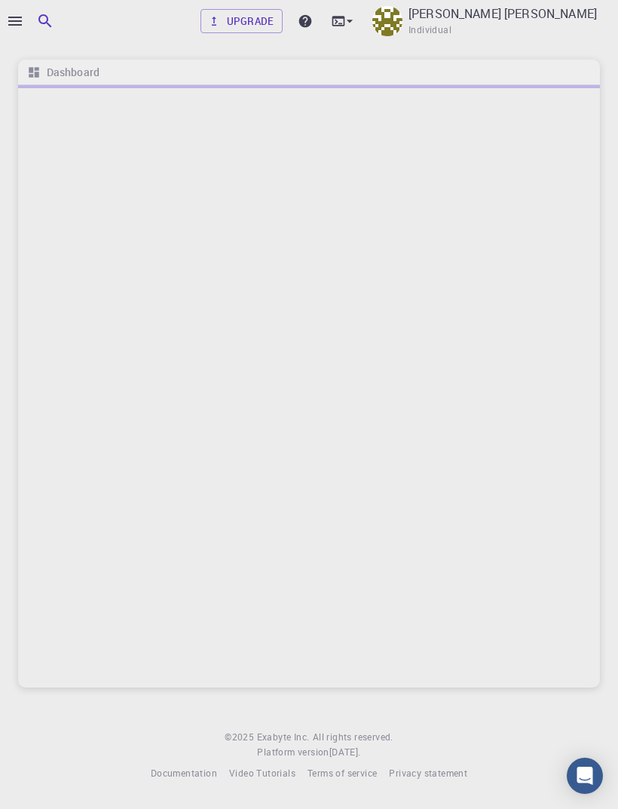
click at [503, 319] on div at bounding box center [309, 386] width 582 height 602
click at [559, 3] on div "Cristina Kamilah Moguel Bahena Individual" at bounding box center [484, 21] width 231 height 39
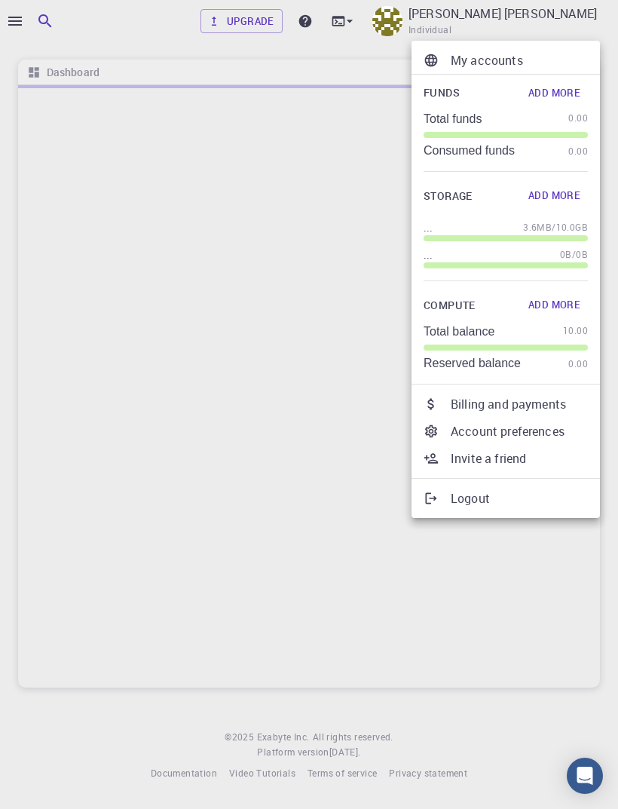
click at [338, 306] on div at bounding box center [309, 404] width 618 height 809
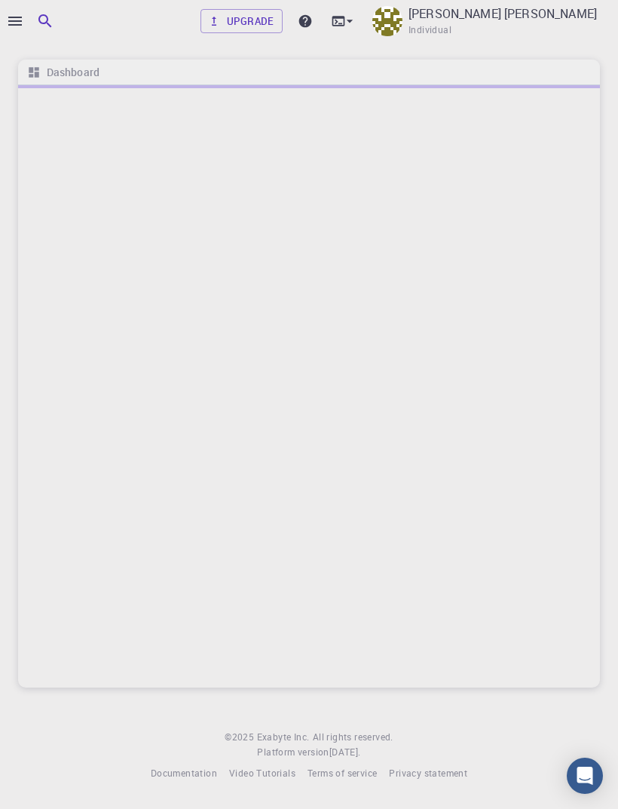
click at [560, 5] on p "[PERSON_NAME] [PERSON_NAME]" at bounding box center [503, 14] width 188 height 18
